Goal: Task Accomplishment & Management: Use online tool/utility

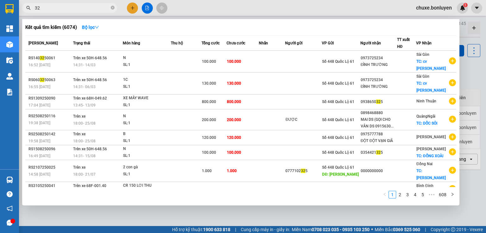
type input "3"
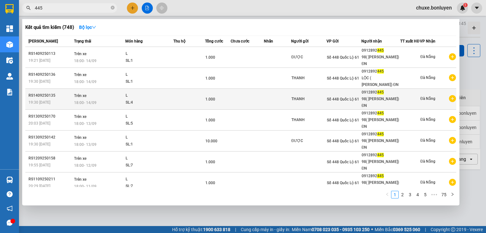
scroll to position [10, 0]
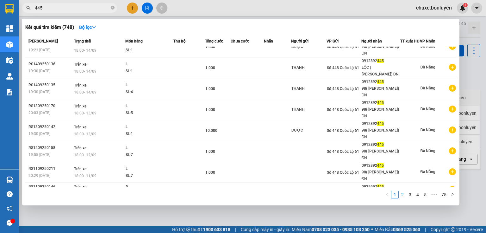
type input "445"
click at [405, 195] on link "2" at bounding box center [402, 194] width 7 height 7
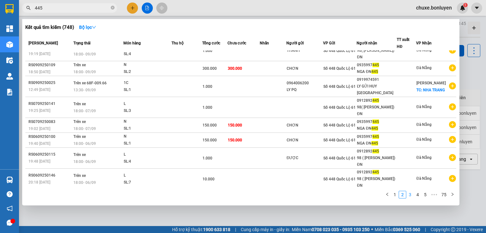
click at [410, 195] on link "3" at bounding box center [409, 194] width 7 height 7
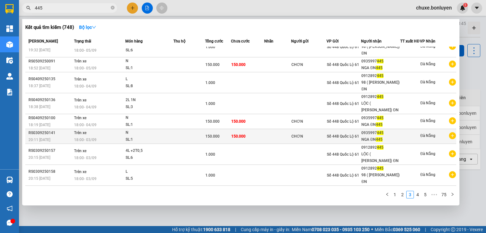
scroll to position [0, 0]
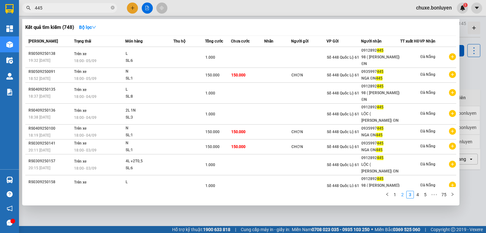
click at [404, 195] on link "2" at bounding box center [402, 194] width 7 height 7
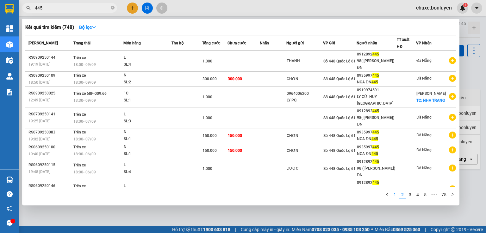
click at [396, 194] on link "1" at bounding box center [394, 194] width 7 height 7
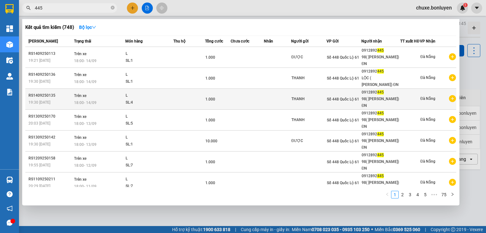
click at [318, 96] on div "THANH" at bounding box center [308, 99] width 35 height 7
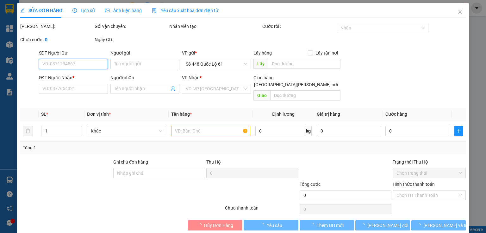
type input "THANH"
type input "0912892445"
type input "98( [PERSON_NAME]) ĐN"
type input "1.000"
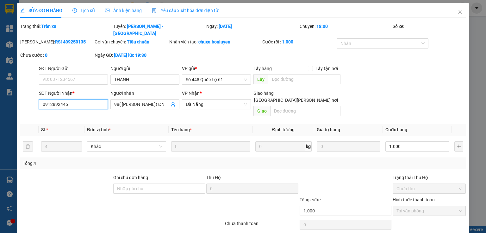
drag, startPoint x: 40, startPoint y: 98, endPoint x: 72, endPoint y: 97, distance: 32.3
click at [72, 99] on input "0912892445" at bounding box center [73, 104] width 69 height 10
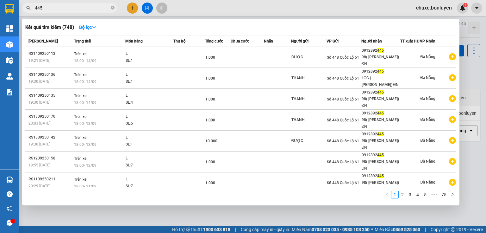
drag, startPoint x: 70, startPoint y: 9, endPoint x: 54, endPoint y: 8, distance: 15.8
click at [54, 8] on input "445" at bounding box center [72, 7] width 75 height 7
type input "4"
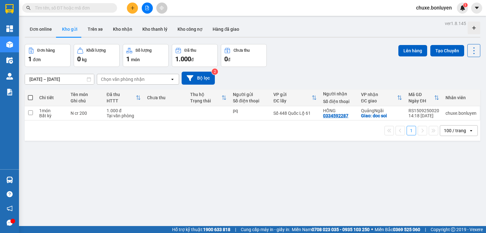
paste input "0912892445"
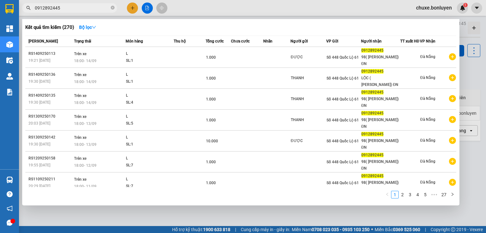
scroll to position [10, 0]
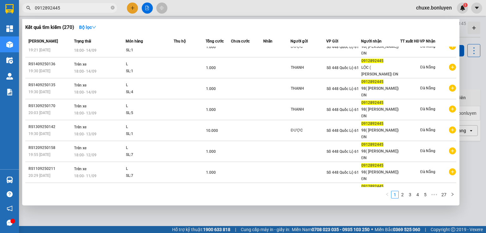
click at [64, 10] on input "0912892445" at bounding box center [72, 7] width 75 height 7
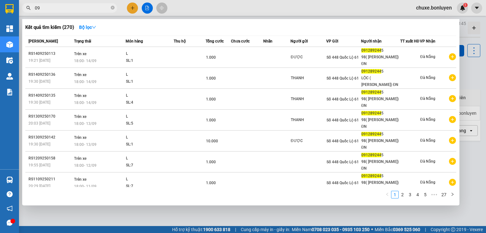
type input "0"
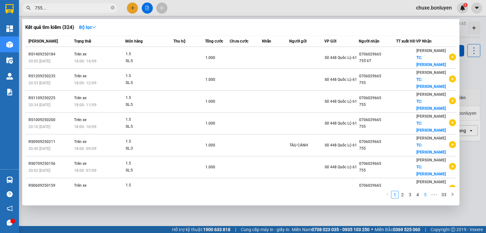
click at [426, 193] on link "5" at bounding box center [425, 194] width 7 height 7
click at [404, 195] on link "4" at bounding box center [402, 194] width 7 height 7
click at [400, 192] on link "3" at bounding box center [402, 194] width 7 height 7
click at [400, 196] on link "2" at bounding box center [402, 194] width 7 height 7
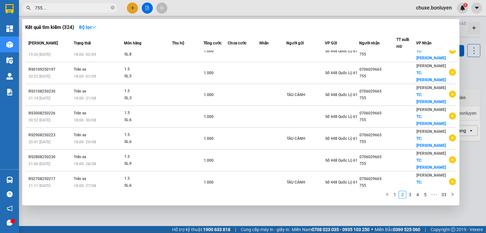
scroll to position [0, 0]
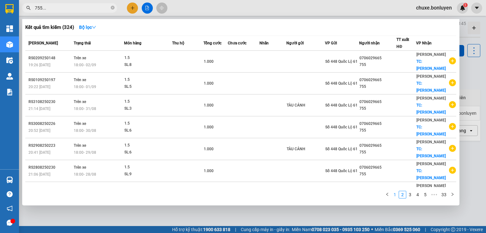
click at [395, 195] on link "1" at bounding box center [394, 194] width 7 height 7
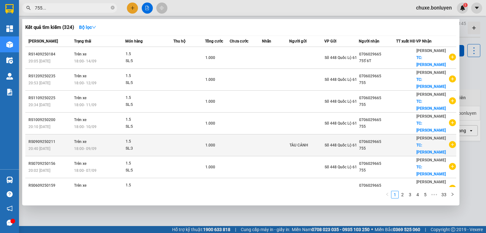
scroll to position [10, 0]
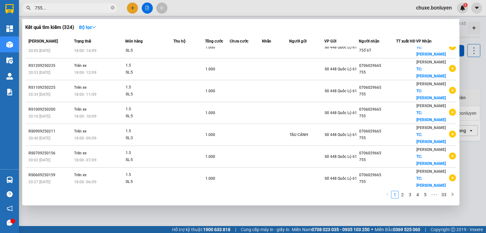
click at [55, 6] on input "755..." at bounding box center [72, 7] width 75 height 7
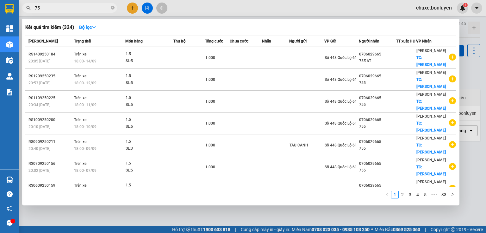
type input "7"
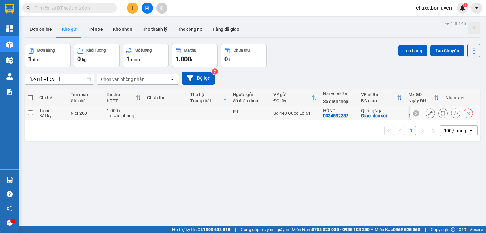
click at [30, 111] on input "checkbox" at bounding box center [30, 112] width 5 height 5
checkbox input "true"
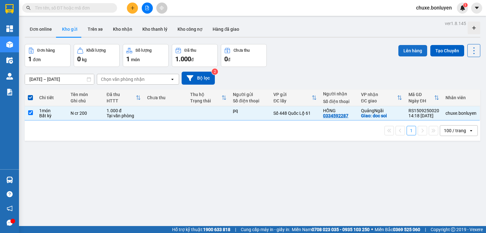
click at [407, 48] on button "Lên hàng" at bounding box center [412, 50] width 29 height 11
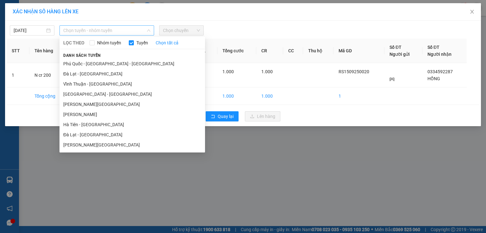
click at [127, 32] on span "Chọn tuyến - nhóm tuyến" at bounding box center [106, 30] width 87 height 9
click at [98, 125] on li "[PERSON_NAME] - [GEOGRAPHIC_DATA]" at bounding box center [132, 124] width 146 height 10
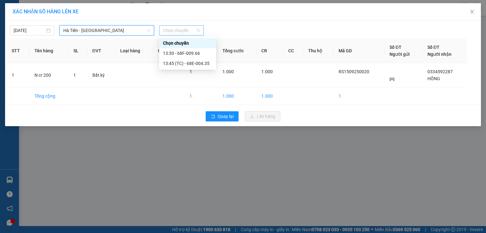
click at [193, 30] on span "Chọn chuyến" at bounding box center [181, 30] width 37 height 9
click at [202, 53] on div "13:30 - 68F-009.66" at bounding box center [187, 53] width 49 height 7
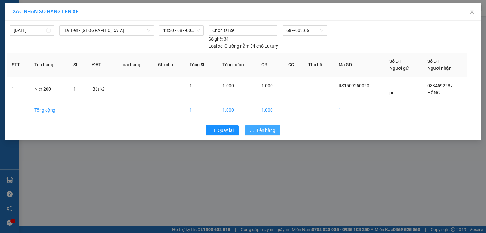
click at [269, 127] on span "Lên hàng" at bounding box center [266, 130] width 18 height 7
